Goal: Answer question/provide support: Answer question/provide support

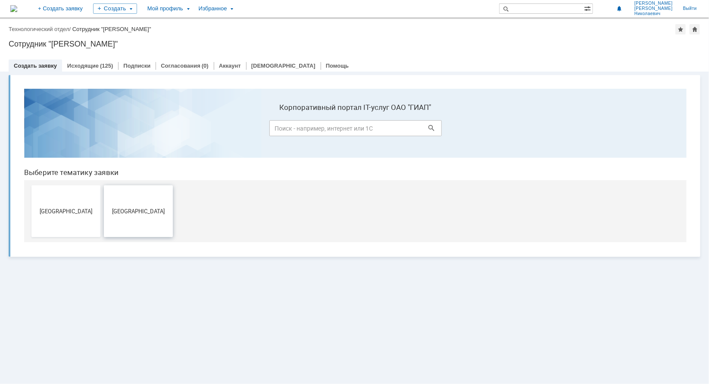
click at [132, 215] on button "[GEOGRAPHIC_DATA]" at bounding box center [137, 211] width 69 height 52
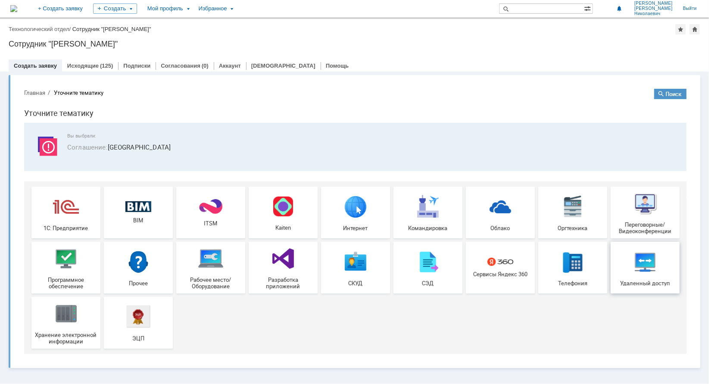
click at [644, 266] on img at bounding box center [645, 261] width 26 height 26
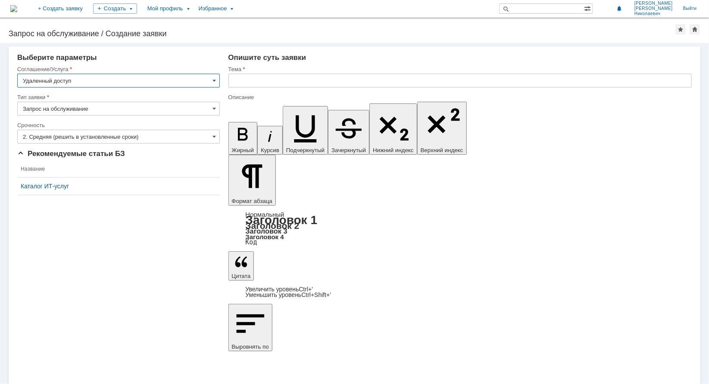
click at [260, 78] on input "text" at bounding box center [460, 81] width 464 height 14
type input "Доступ к сетевой папке"
drag, startPoint x: 375, startPoint y: 2743, endPoint x: 602, endPoint y: 2967, distance: 318.6
